Goal: Task Accomplishment & Management: Use online tool/utility

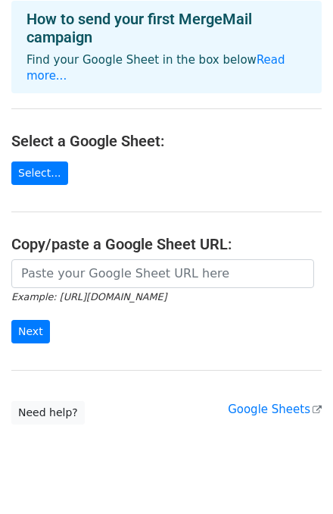
scroll to position [91, 0]
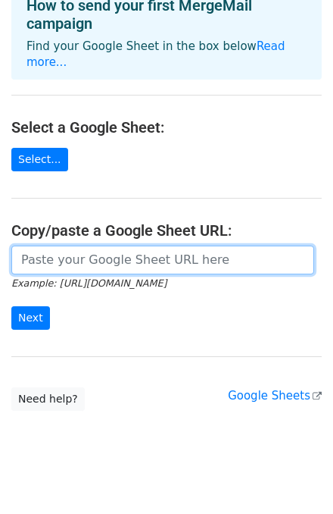
click at [86, 245] on input "url" at bounding box center [162, 259] width 303 height 29
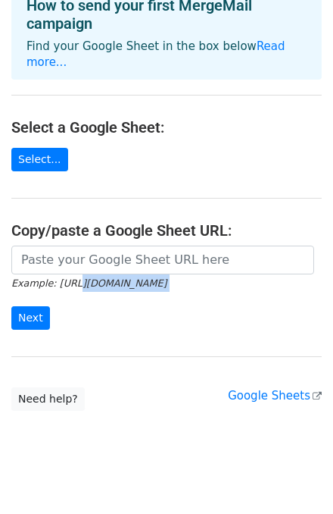
drag, startPoint x: 61, startPoint y: 267, endPoint x: 50, endPoint y: 278, distance: 15.0
click at [51, 277] on form "Example: https://docs.google.com/spreadsheets/d/abc/edit Next" at bounding box center [166, 287] width 311 height 85
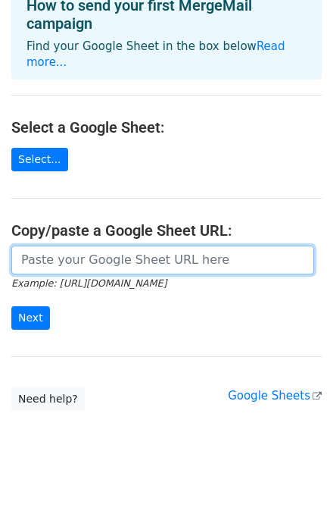
click at [85, 245] on input "url" at bounding box center [162, 259] width 303 height 29
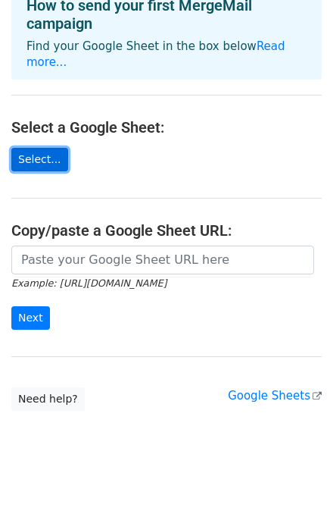
click at [30, 148] on link "Select..." at bounding box center [39, 159] width 57 height 23
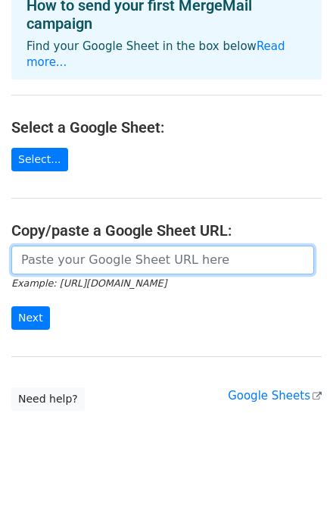
paste input "https://docs.google.com/spreadsheets/d/10iXuSUzpvbtshC79LnwLY1quUO2LbwWJx3CoDNd…"
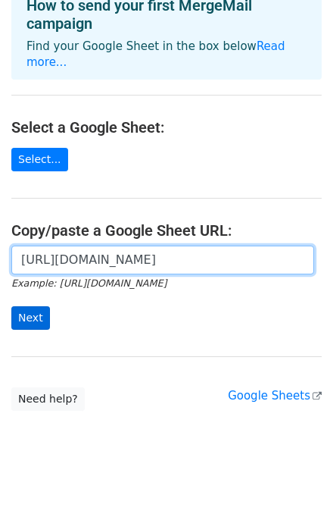
type input "https://docs.google.com/spreadsheets/d/10iXuSUzpvbtshC79LnwLY1quUO2LbwWJx3CoDNd…"
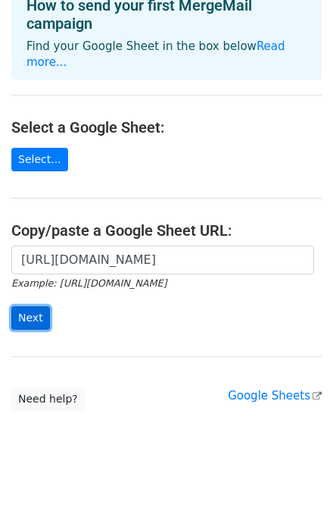
click at [29, 306] on input "Next" at bounding box center [30, 317] width 39 height 23
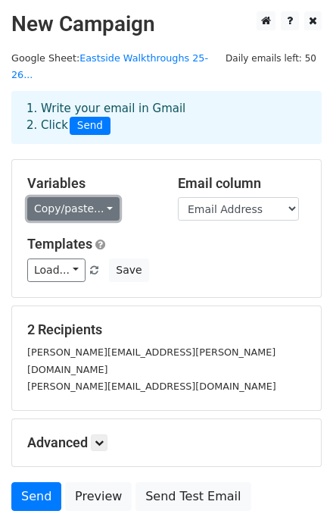
click at [87, 197] on link "Copy/paste..." at bounding box center [73, 208] width 92 height 23
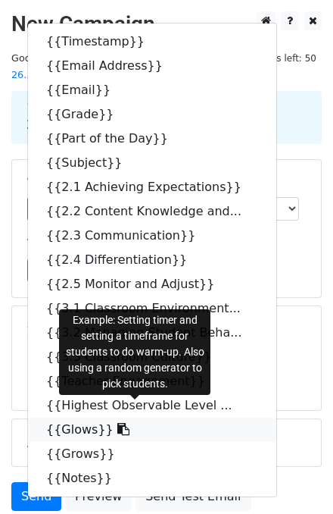
click at [67, 417] on link "{{Glows}}" at bounding box center [152, 429] width 249 height 24
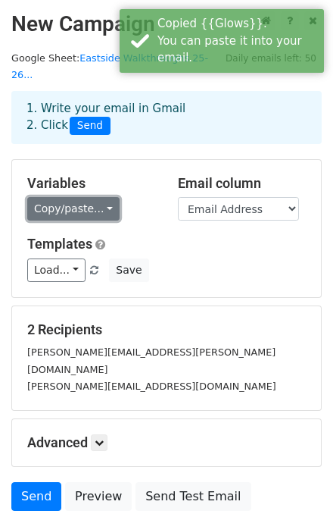
click at [81, 197] on link "Copy/paste..." at bounding box center [73, 208] width 92 height 23
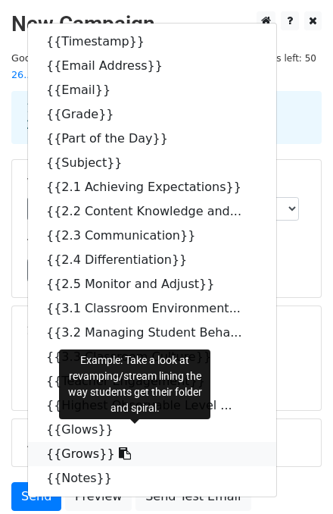
click at [73, 442] on link "{{Grows}}" at bounding box center [152, 454] width 249 height 24
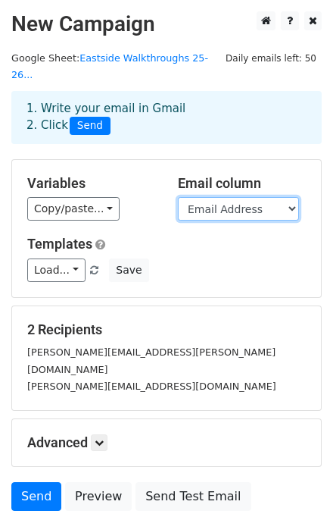
click at [221, 197] on select "Timestamp Email Address Email Grade Part of the Day Subject 2.1 Achieving Expec…" at bounding box center [238, 208] width 121 height 23
click at [135, 160] on div "Variables Copy/paste... {{Timestamp}} {{Email Address}} {{Email}} {{Grade}} {{P…" at bounding box center [166, 228] width 309 height 137
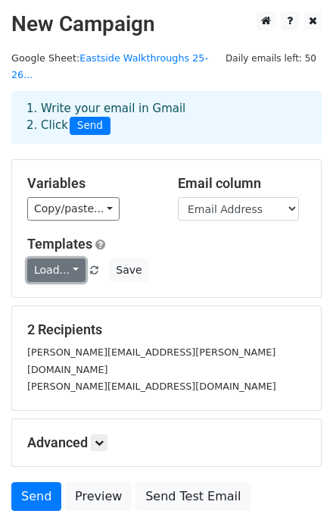
click at [64, 258] on link "Load..." at bounding box center [56, 269] width 58 height 23
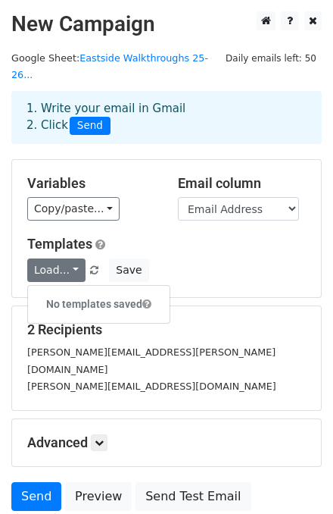
click at [153, 175] on h5 "Variables" at bounding box center [91, 183] width 128 height 17
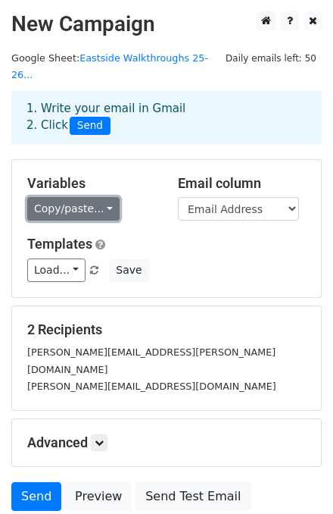
click at [81, 197] on link "Copy/paste..." at bounding box center [73, 208] width 92 height 23
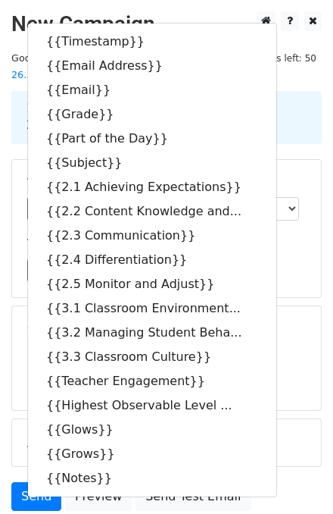
click at [255, 36] on h2 "New Campaign" at bounding box center [166, 24] width 311 height 26
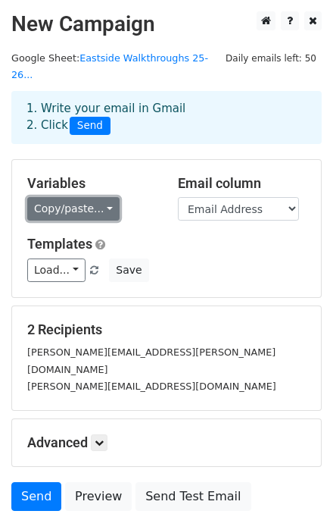
click at [83, 197] on link "Copy/paste..." at bounding box center [73, 208] width 92 height 23
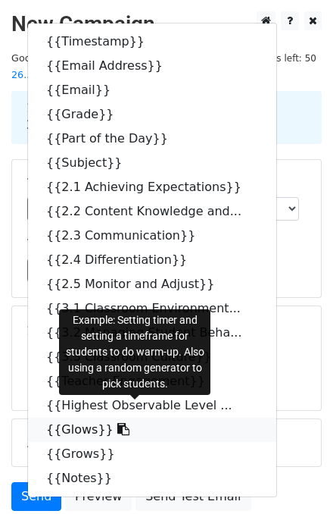
click at [76, 417] on link "{{Glows}}" at bounding box center [152, 429] width 249 height 24
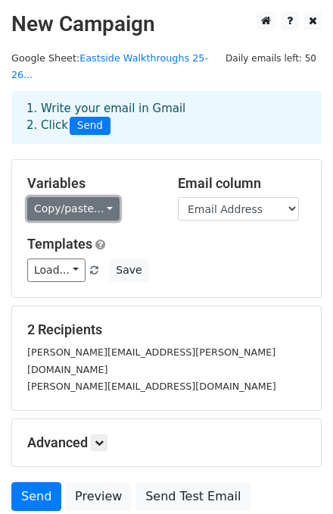
click at [96, 197] on link "Copy/paste..." at bounding box center [73, 208] width 92 height 23
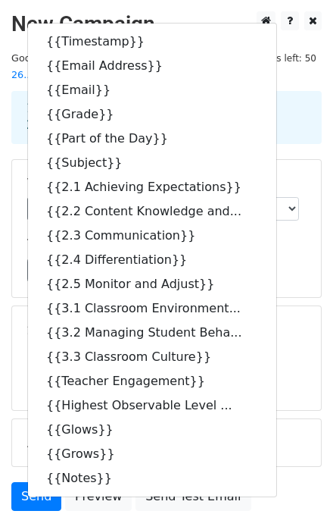
click at [253, 36] on h2 "New Campaign" at bounding box center [166, 24] width 311 height 26
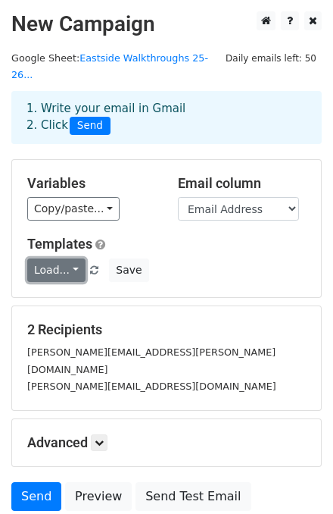
click at [64, 258] on link "Load..." at bounding box center [56, 269] width 58 height 23
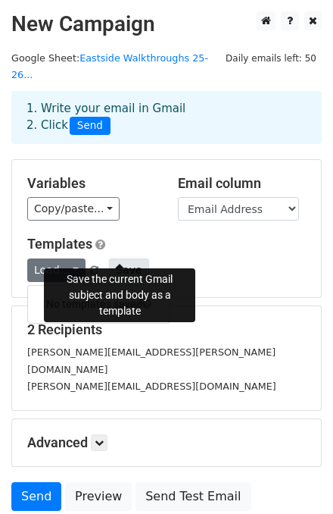
click at [118, 258] on button "Save" at bounding box center [128, 269] width 39 height 23
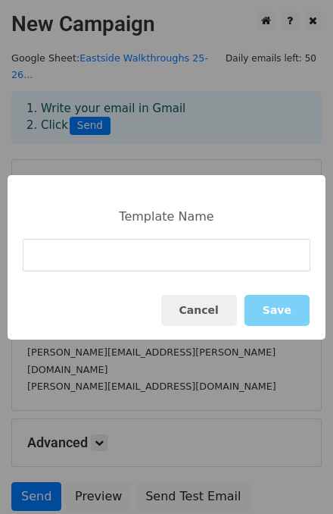
click at [121, 249] on input at bounding box center [167, 255] width 288 height 33
click at [218, 306] on button "Cancel" at bounding box center [199, 310] width 76 height 31
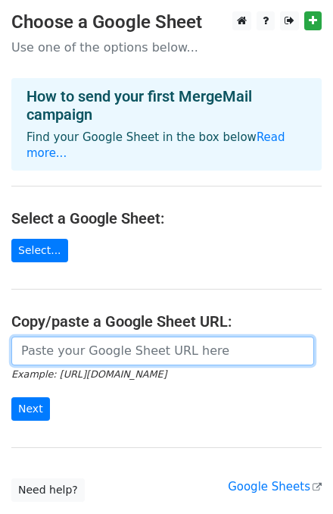
click at [40, 340] on input "url" at bounding box center [162, 350] width 303 height 29
paste input "https://docs.google.com/spreadsheets/d/10iXuSUzpvbtshC79LnwLY1quUO2LbwWJx3CoDNd…"
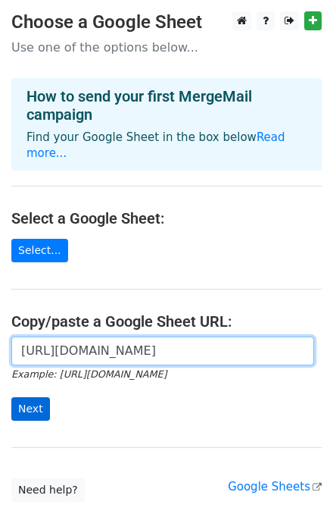
type input "https://docs.google.com/spreadsheets/d/10iXuSUzpvbtshC79LnwLY1quUO2LbwWJx3CoDNd…"
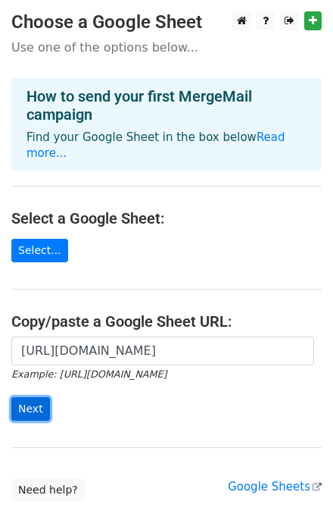
scroll to position [0, 0]
click at [36, 397] on input "Next" at bounding box center [30, 408] width 39 height 23
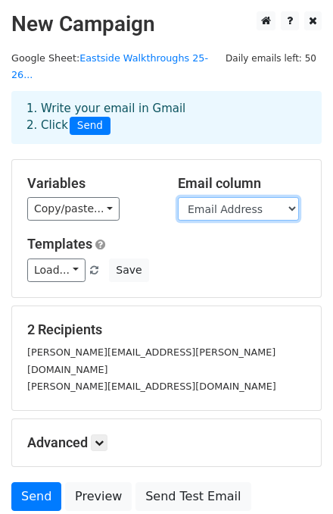
click at [197, 197] on select "Timestamp Email Address Email Grade Part of the Day Subject 2.1 Achieving Expec…" at bounding box center [238, 208] width 121 height 23
click at [178, 197] on select "Timestamp Email Address Email Grade Part of the Day Subject 2.1 Achieving Expec…" at bounding box center [238, 208] width 121 height 23
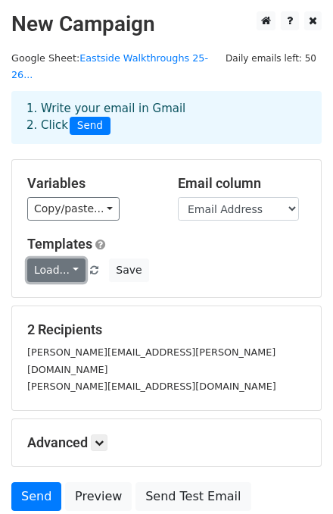
click at [68, 258] on link "Load..." at bounding box center [56, 269] width 58 height 23
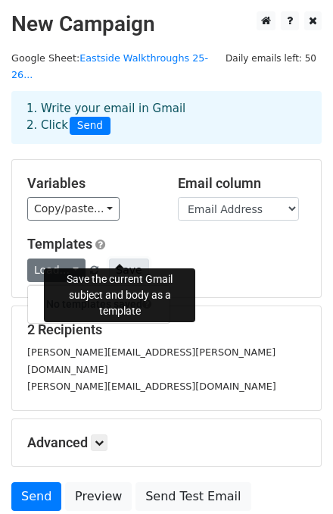
click at [115, 258] on button "Save" at bounding box center [128, 269] width 39 height 23
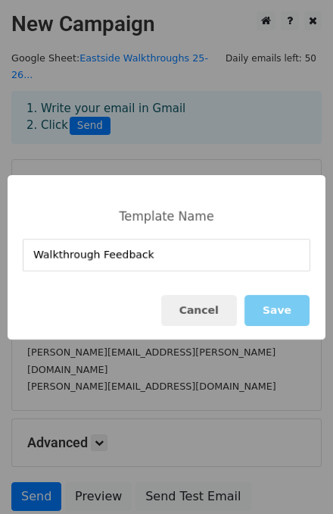
type input "Walkthrough Feedback"
click at [270, 308] on button "Save" at bounding box center [277, 310] width 65 height 31
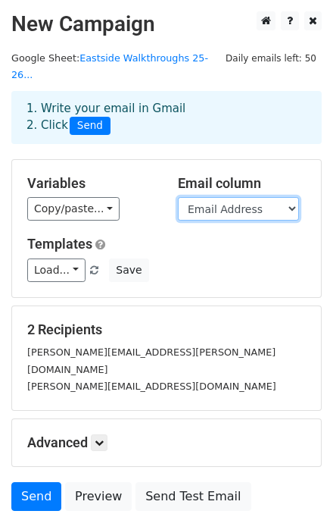
click at [200, 197] on select "Timestamp Email Address Email Grade Part of the Day Subject 2.1 Achieving Expec…" at bounding box center [238, 208] width 121 height 23
select select "Email"
click at [178, 197] on select "Timestamp Email Address Email Grade Part of the Day Subject 2.1 Achieving Expec…" at bounding box center [238, 208] width 121 height 23
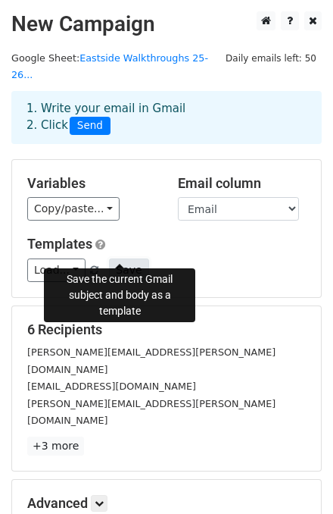
click at [115, 258] on button "Save" at bounding box center [128, 269] width 39 height 23
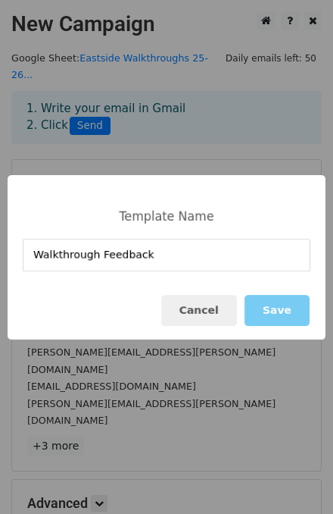
type input "Walkthrough Feedback"
click at [286, 314] on button "Save" at bounding box center [277, 310] width 65 height 31
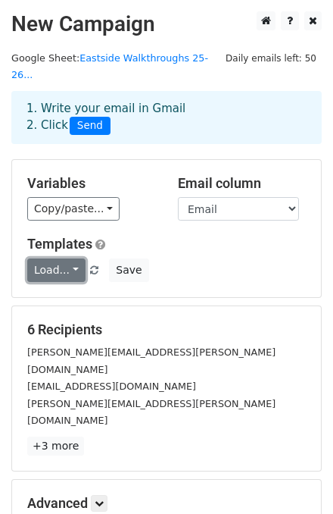
click at [73, 258] on link "Load..." at bounding box center [56, 269] width 58 height 23
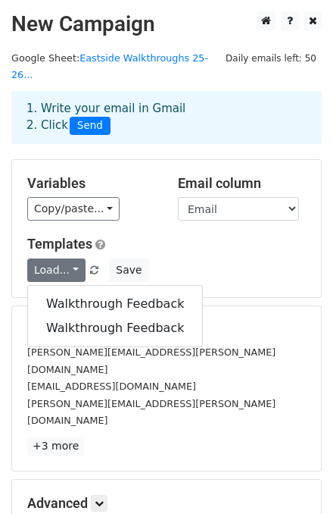
click at [210, 236] on h5 "Templates" at bounding box center [166, 244] width 279 height 17
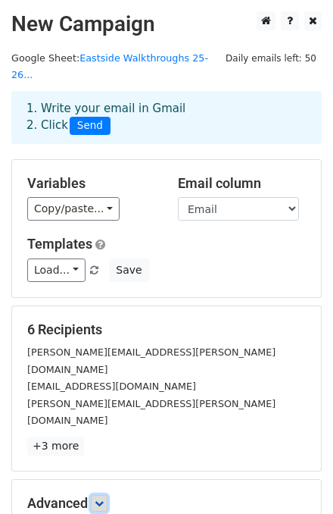
click at [104, 499] on icon at bounding box center [99, 503] width 9 height 9
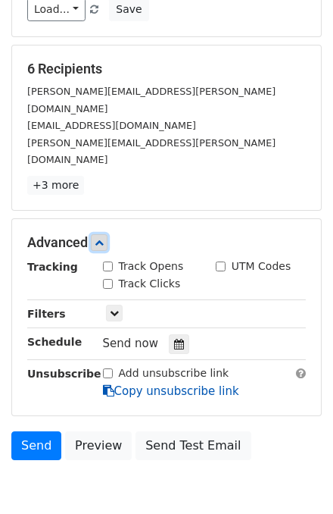
scroll to position [280, 0]
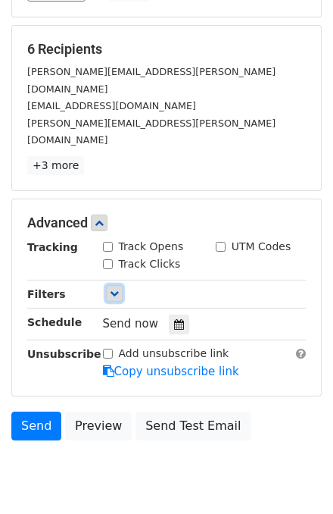
click at [108, 285] on link at bounding box center [114, 293] width 17 height 17
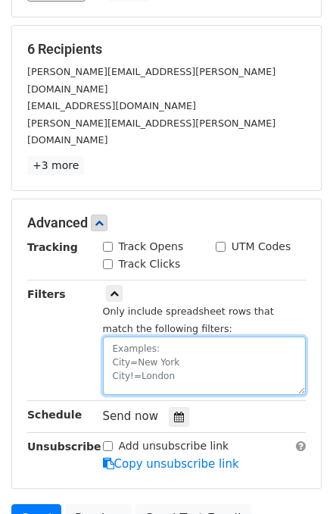
click at [189, 336] on textarea at bounding box center [205, 365] width 204 height 58
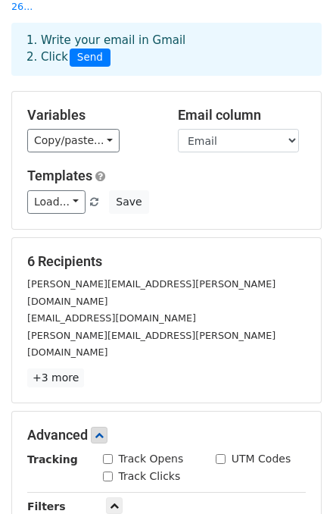
scroll to position [373, 0]
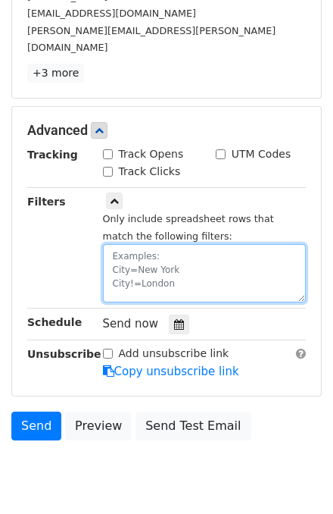
click at [183, 244] on textarea at bounding box center [205, 273] width 204 height 58
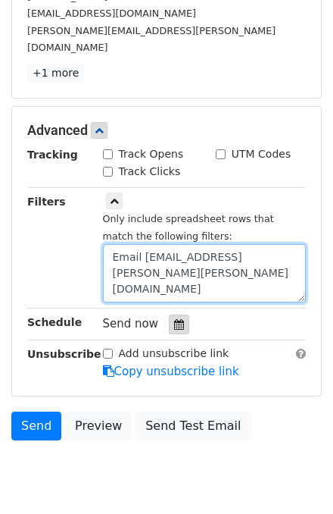
type textarea "Email Address=rehn.keeton@clevelandisd.org"
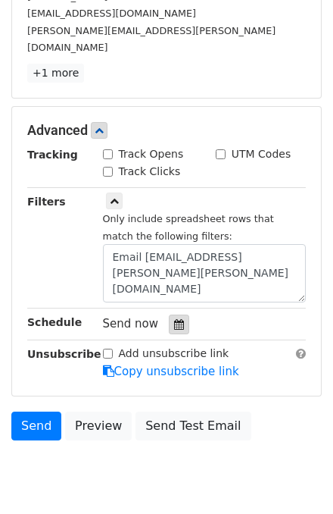
click at [174, 319] on icon at bounding box center [179, 324] width 10 height 11
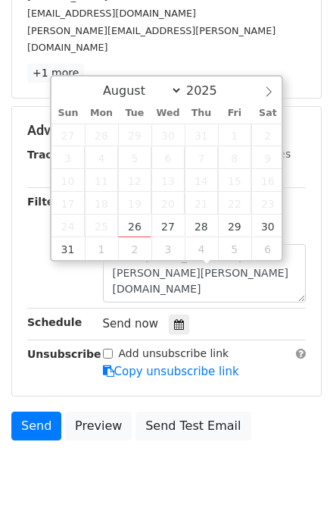
click at [73, 427] on body "New Campaign Daily emails left: 50 Google Sheet: Eastside Walkthroughs 25-26...…" at bounding box center [166, 74] width 333 height 870
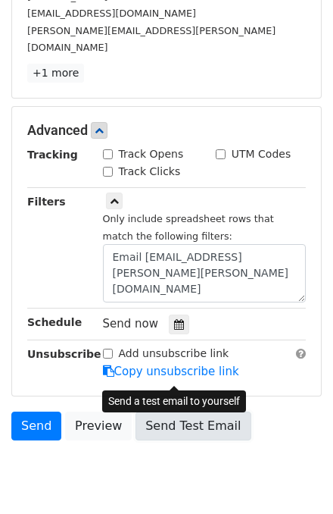
click at [167, 411] on link "Send Test Email" at bounding box center [193, 425] width 115 height 29
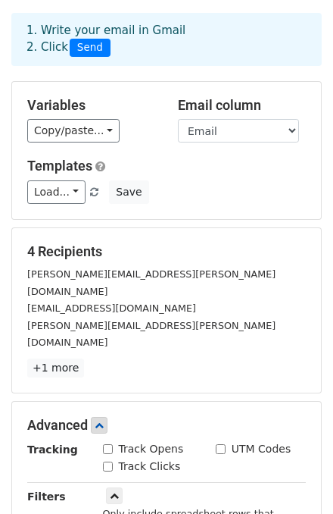
scroll to position [70, 0]
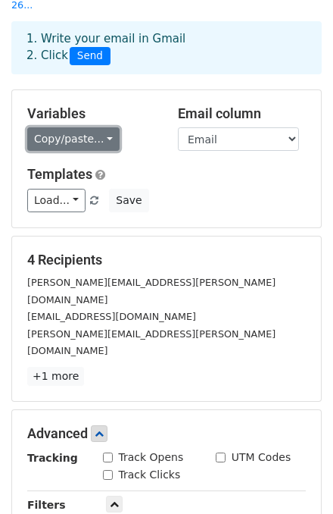
click at [92, 127] on link "Copy/paste..." at bounding box center [73, 138] width 92 height 23
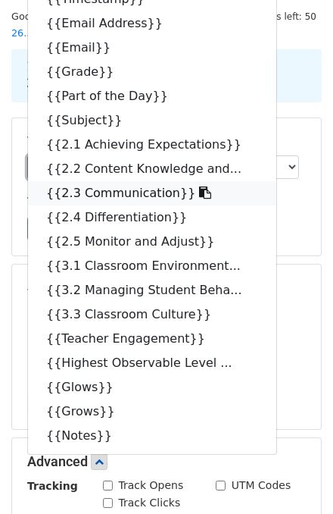
scroll to position [0, 0]
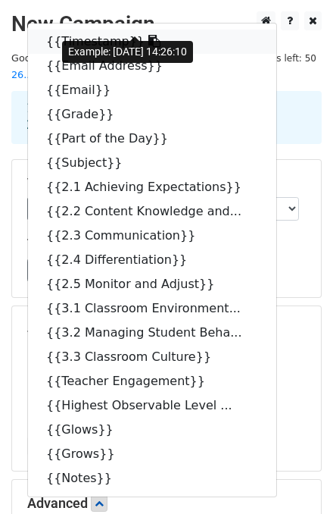
click at [149, 35] on icon at bounding box center [155, 41] width 12 height 12
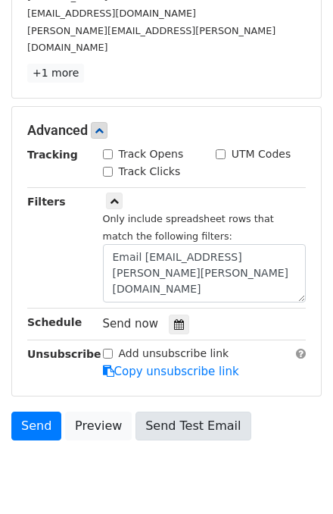
scroll to position [373, 0]
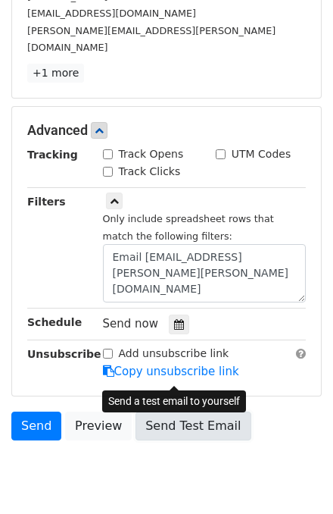
click at [158, 411] on link "Send Test Email" at bounding box center [193, 425] width 115 height 29
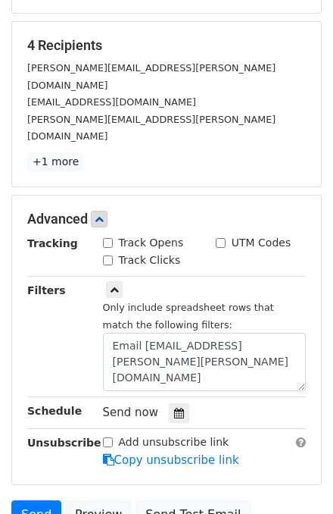
scroll to position [303, 0]
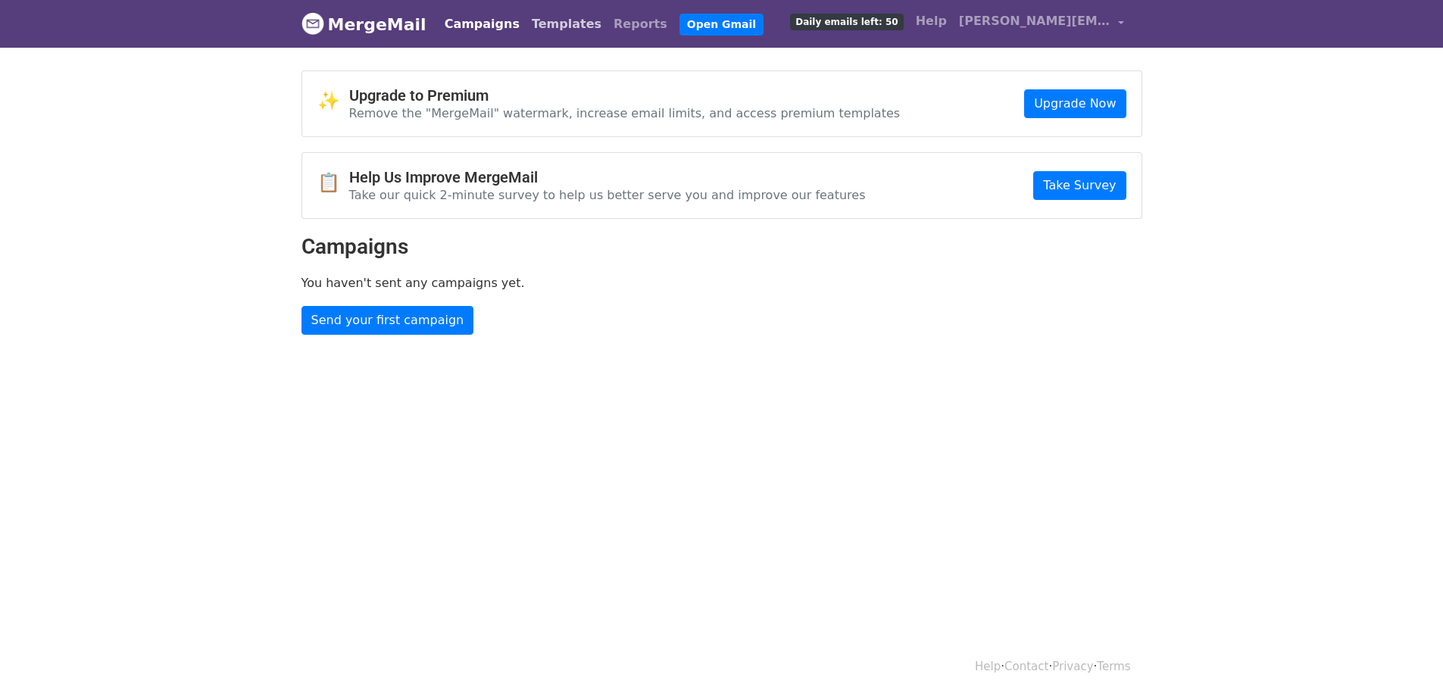
click at [526, 21] on link "Templates" at bounding box center [567, 24] width 82 height 30
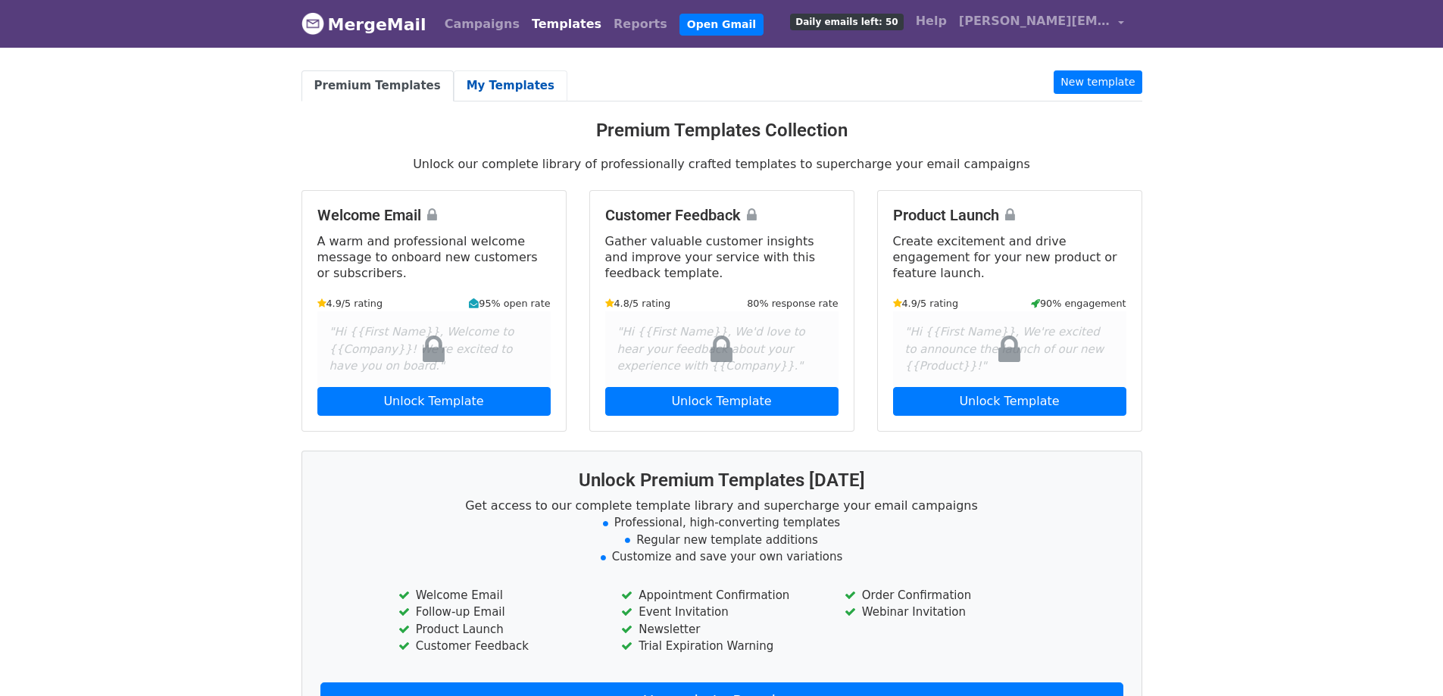
click at [486, 81] on link "My Templates" at bounding box center [511, 85] width 114 height 31
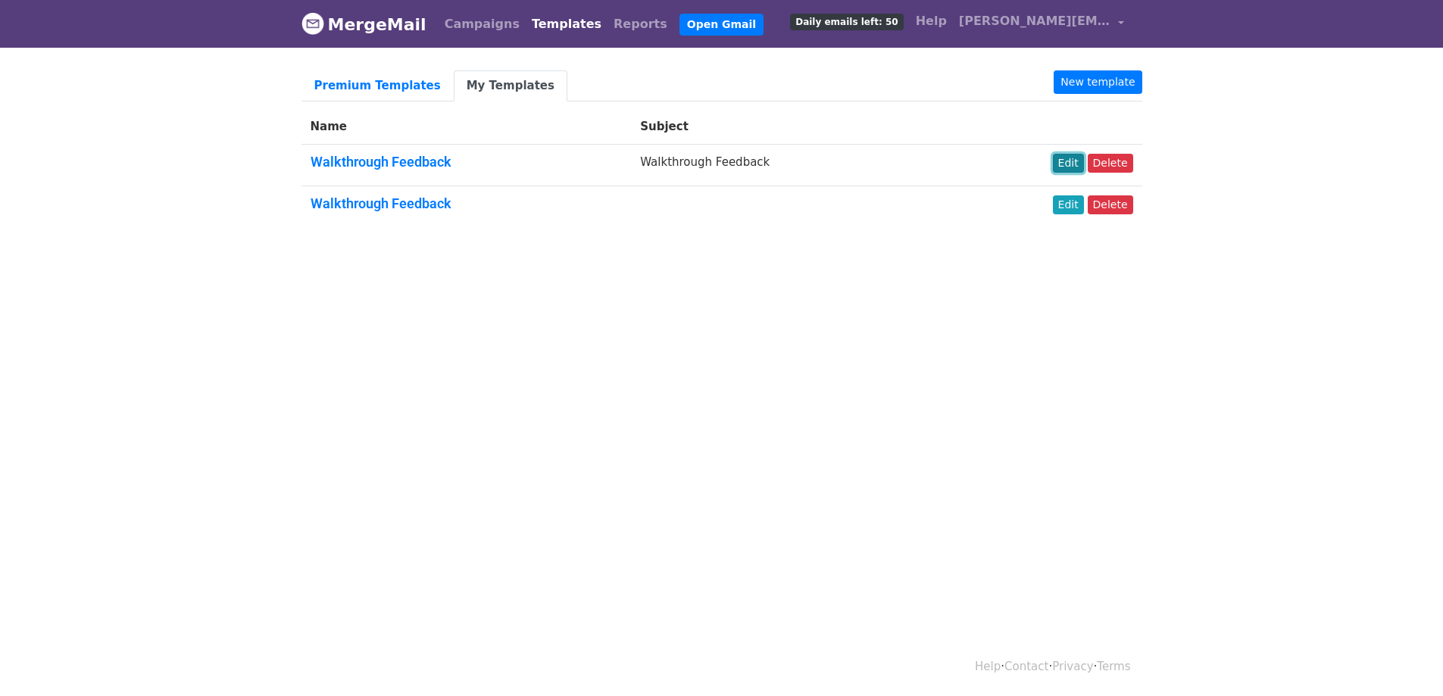
click at [1065, 162] on link "Edit" at bounding box center [1068, 163] width 31 height 19
click at [1068, 205] on link "Edit" at bounding box center [1068, 204] width 31 height 19
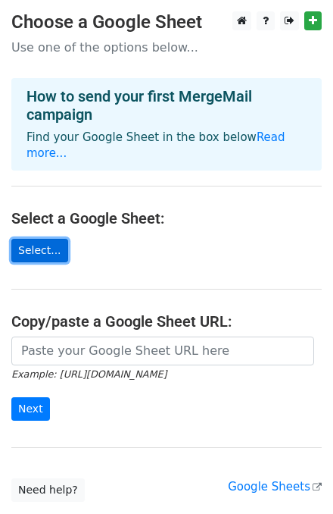
click at [33, 239] on link "Select..." at bounding box center [39, 250] width 57 height 23
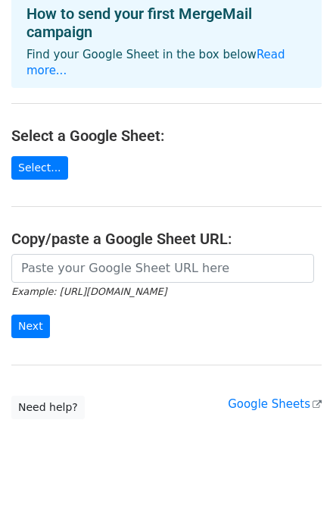
scroll to position [91, 0]
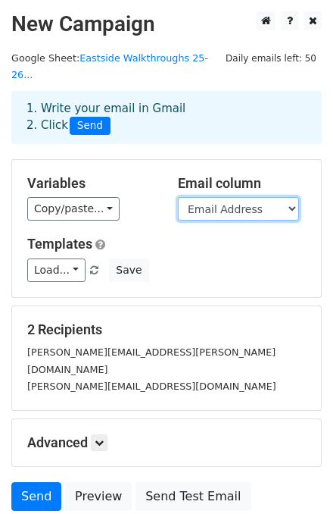
click at [211, 197] on select "Timestamp Email Address Email Grade Part of the Day Subject 2.1 Achieving Expec…" at bounding box center [238, 208] width 121 height 23
select select "Email"
click at [178, 197] on select "Timestamp Email Address Email Grade Part of the Day Subject 2.1 Achieving Expec…" at bounding box center [238, 208] width 121 height 23
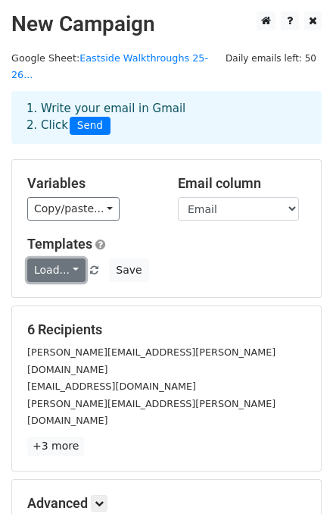
click at [64, 258] on link "Load..." at bounding box center [56, 269] width 58 height 23
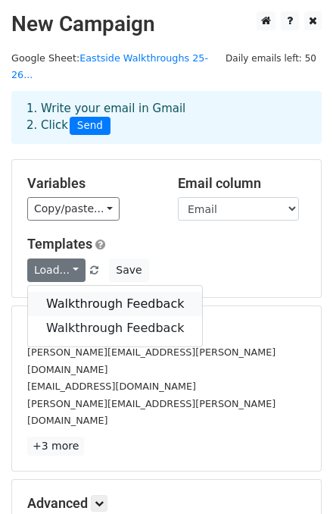
click at [117, 292] on link "Walkthrough Feedback" at bounding box center [115, 304] width 174 height 24
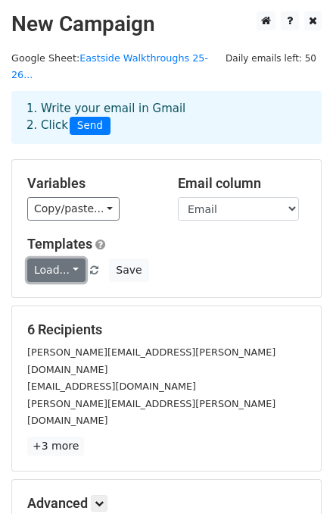
click at [74, 258] on link "Load..." at bounding box center [56, 269] width 58 height 23
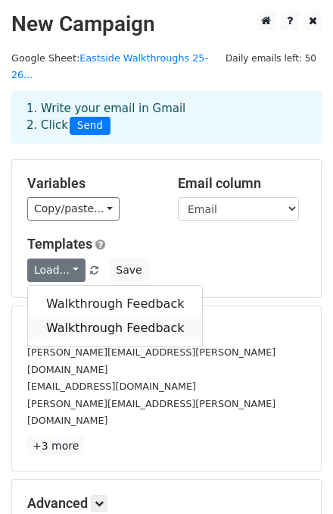
click at [85, 316] on link "Walkthrough Feedback" at bounding box center [115, 328] width 174 height 24
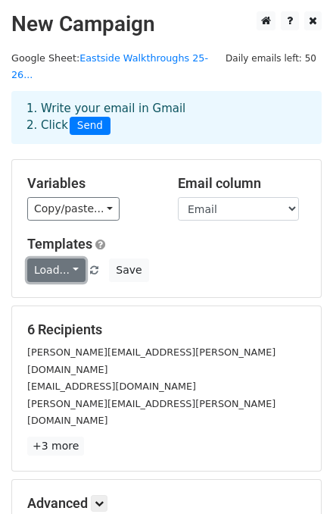
click at [70, 258] on link "Load..." at bounding box center [56, 269] width 58 height 23
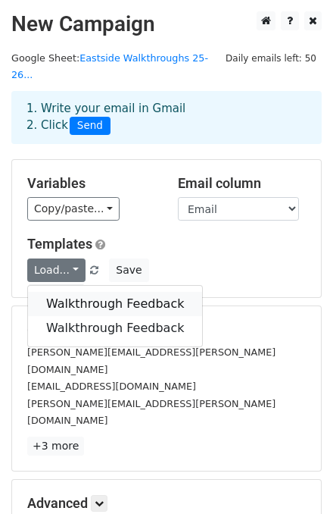
click at [73, 292] on link "Walkthrough Feedback" at bounding box center [115, 304] width 174 height 24
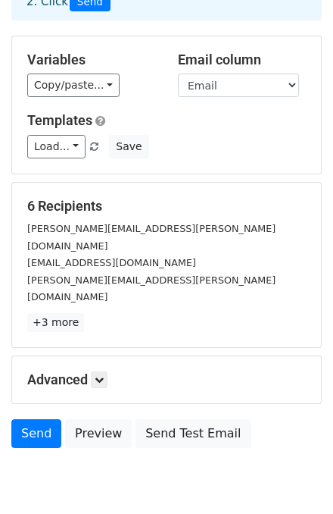
scroll to position [133, 0]
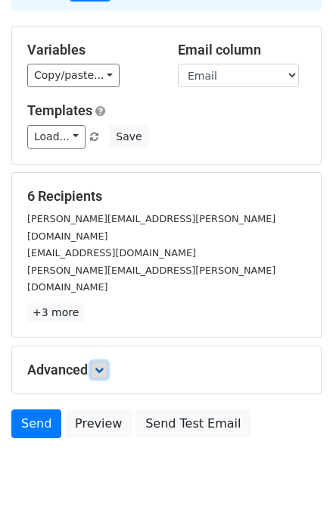
click at [96, 361] on link at bounding box center [99, 369] width 17 height 17
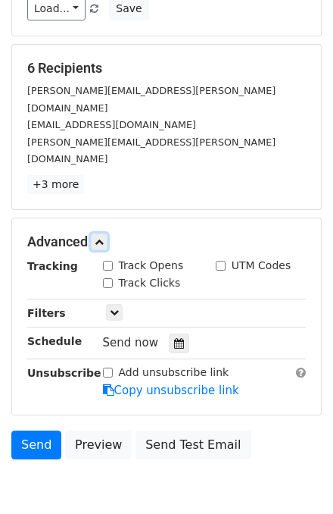
scroll to position [280, 0]
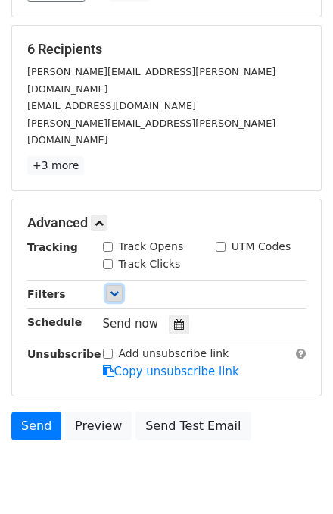
click at [110, 289] on icon at bounding box center [114, 293] width 9 height 9
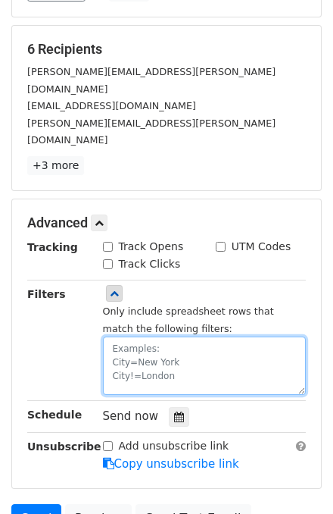
click at [155, 336] on textarea at bounding box center [205, 365] width 204 height 58
type textarea "e"
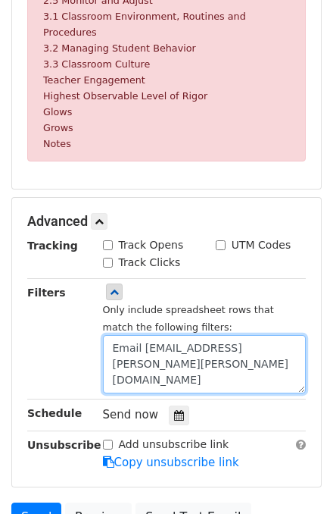
scroll to position [730, 0]
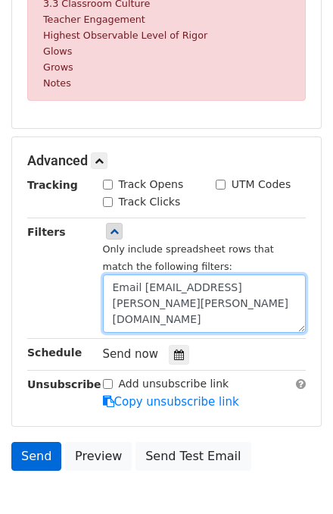
type textarea "Email address=rehn.keeton@clevelandisd.org"
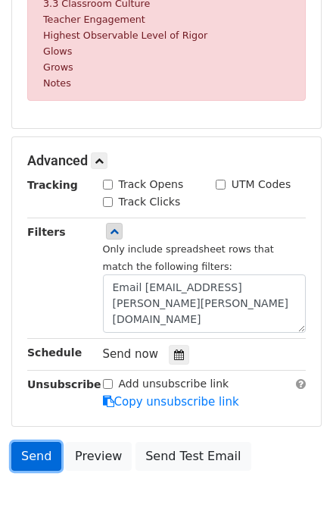
click at [31, 442] on link "Send" at bounding box center [36, 456] width 50 height 29
click at [27, 442] on link "Send" at bounding box center [36, 456] width 50 height 29
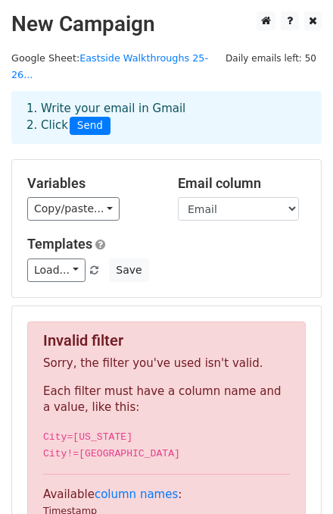
scroll to position [0, 0]
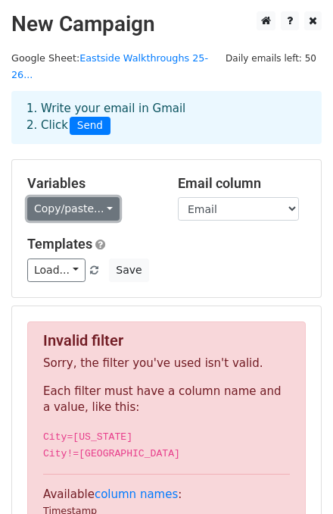
click at [87, 197] on link "Copy/paste..." at bounding box center [73, 208] width 92 height 23
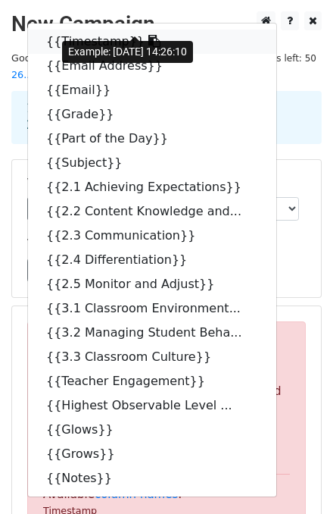
click at [149, 35] on icon at bounding box center [155, 41] width 12 height 12
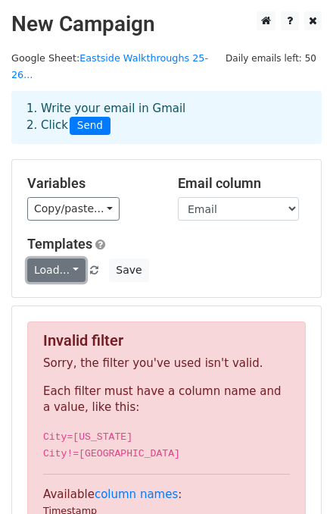
click at [68, 258] on link "Load..." at bounding box center [56, 269] width 58 height 23
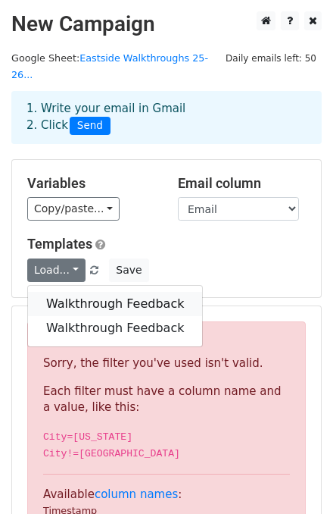
click at [61, 292] on link "Walkthrough Feedback" at bounding box center [115, 304] width 174 height 24
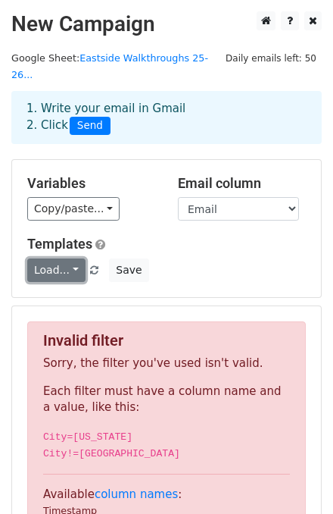
click at [72, 258] on link "Load..." at bounding box center [56, 269] width 58 height 23
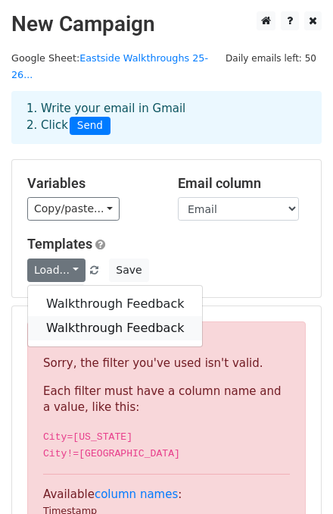
click at [85, 316] on link "Walkthrough Feedback" at bounding box center [115, 328] width 174 height 24
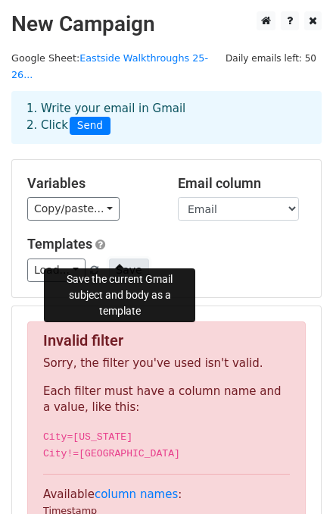
click at [126, 258] on button "Save" at bounding box center [128, 269] width 39 height 23
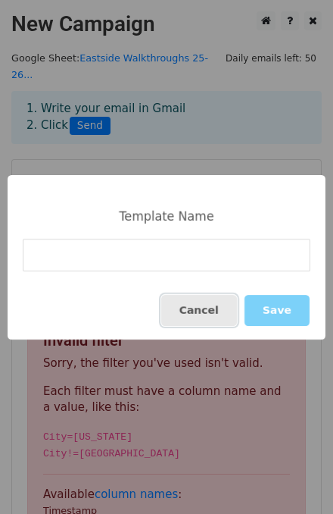
click at [222, 312] on button "Cancel" at bounding box center [199, 310] width 76 height 31
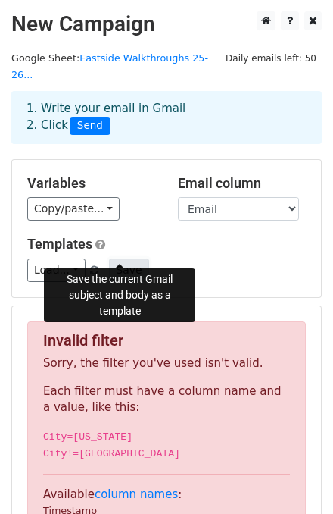
click at [128, 258] on button "Save" at bounding box center [128, 269] width 39 height 23
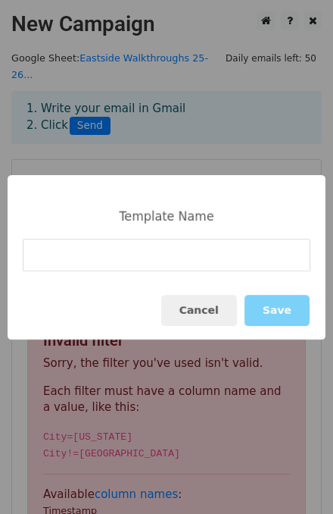
click at [131, 258] on input at bounding box center [167, 255] width 288 height 33
type input "Walkthrough Feedback Email"
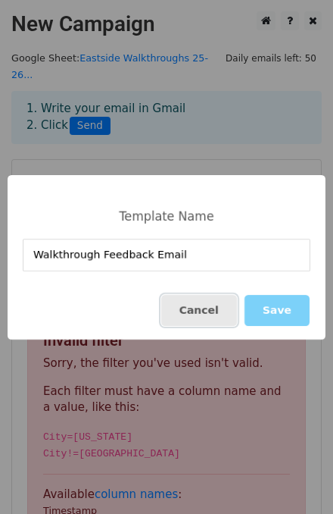
click at [215, 318] on button "Cancel" at bounding box center [199, 310] width 76 height 31
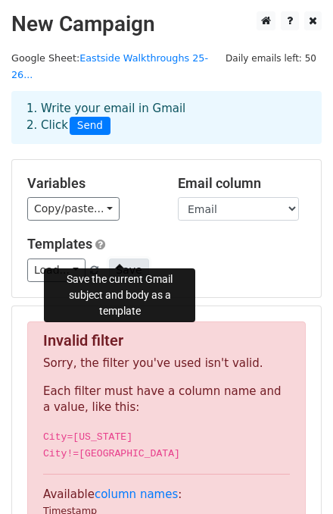
click at [120, 258] on button "Save" at bounding box center [128, 269] width 39 height 23
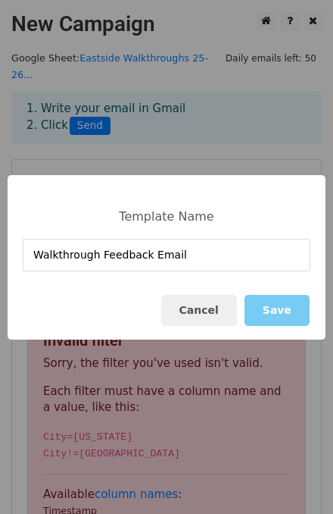
type input "Walkthrough Feedback Email"
click at [277, 322] on button "Save" at bounding box center [277, 310] width 65 height 31
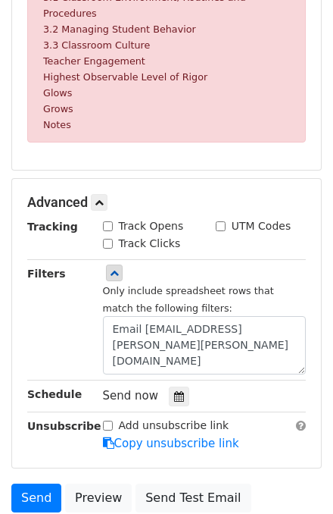
scroll to position [790, 0]
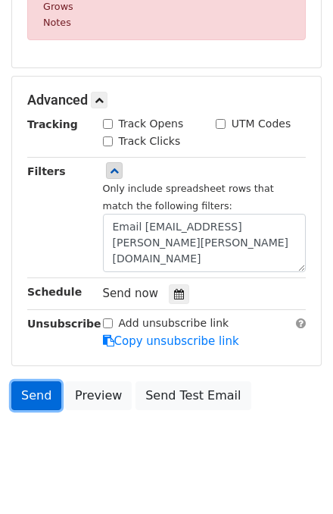
click at [36, 381] on link "Send" at bounding box center [36, 395] width 50 height 29
click at [33, 381] on link "Send" at bounding box center [36, 395] width 50 height 29
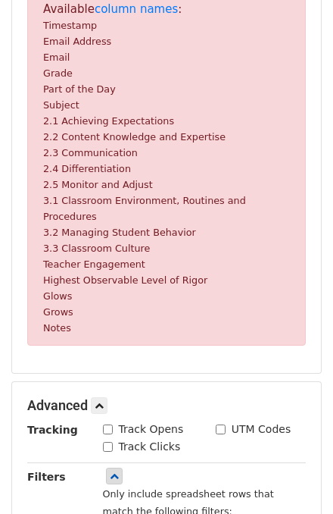
scroll to position [727, 0]
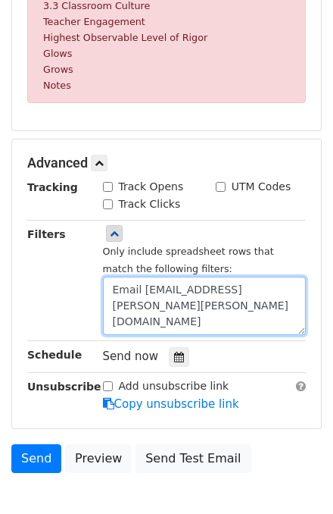
drag, startPoint x: 120, startPoint y: 283, endPoint x: 123, endPoint y: 306, distance: 22.8
click at [120, 284] on textarea "Email address=rehn.keeton@clevelandisd.org" at bounding box center [205, 306] width 204 height 58
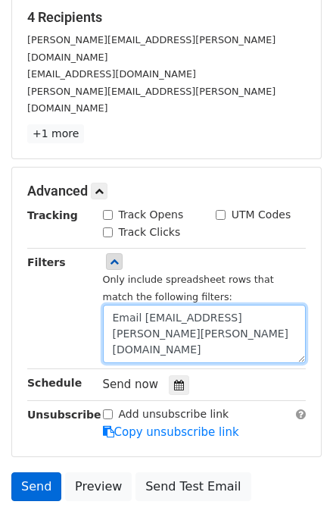
scroll to position [373, 0]
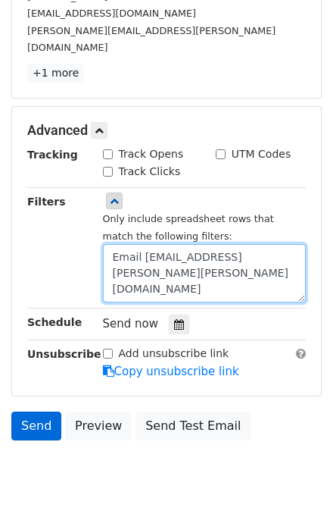
type textarea "Email Address=rehn.keeton@clevelandisd.org"
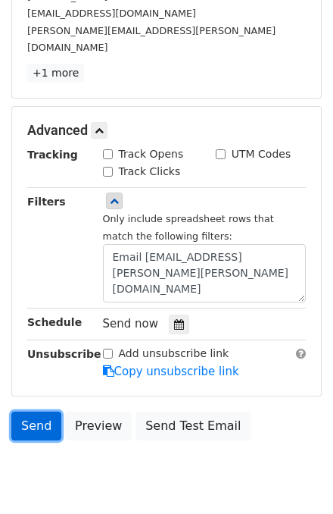
click at [20, 411] on link "Send" at bounding box center [36, 425] width 50 height 29
